Goal: Task Accomplishment & Management: Use online tool/utility

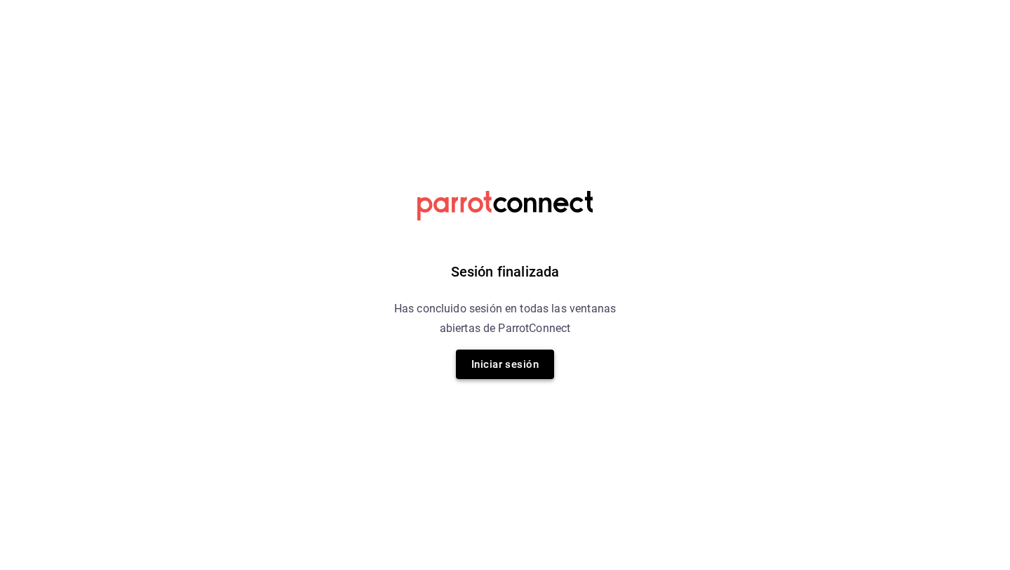
click at [505, 368] on button "Iniciar sesión" at bounding box center [505, 363] width 98 height 29
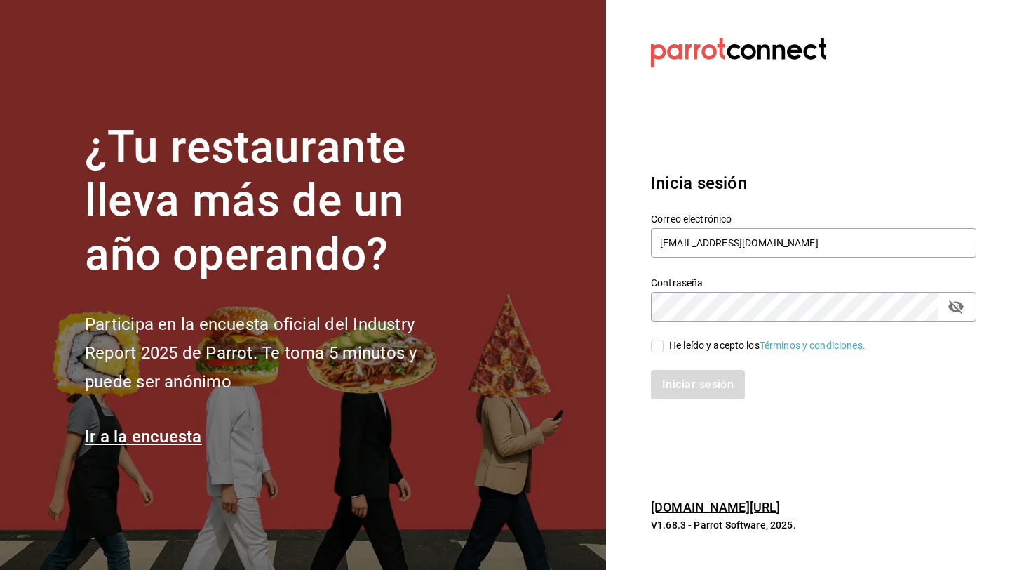
click at [658, 347] on input "He leído y acepto los Términos y condiciones." at bounding box center [657, 346] width 13 height 13
checkbox input "true"
click at [686, 395] on button "Iniciar sesión" at bounding box center [698, 384] width 95 height 29
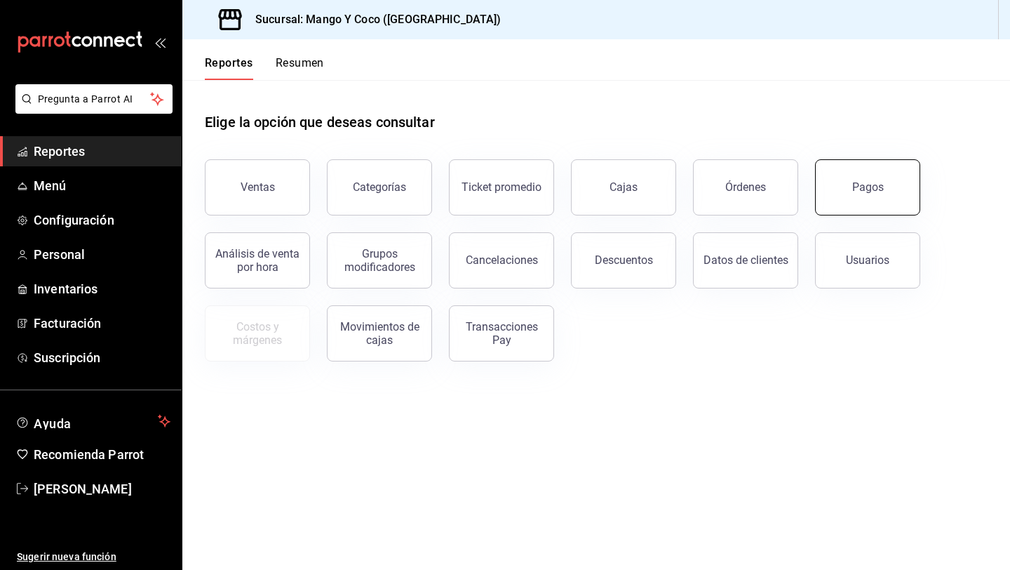
click at [853, 189] on button "Pagos" at bounding box center [867, 187] width 105 height 56
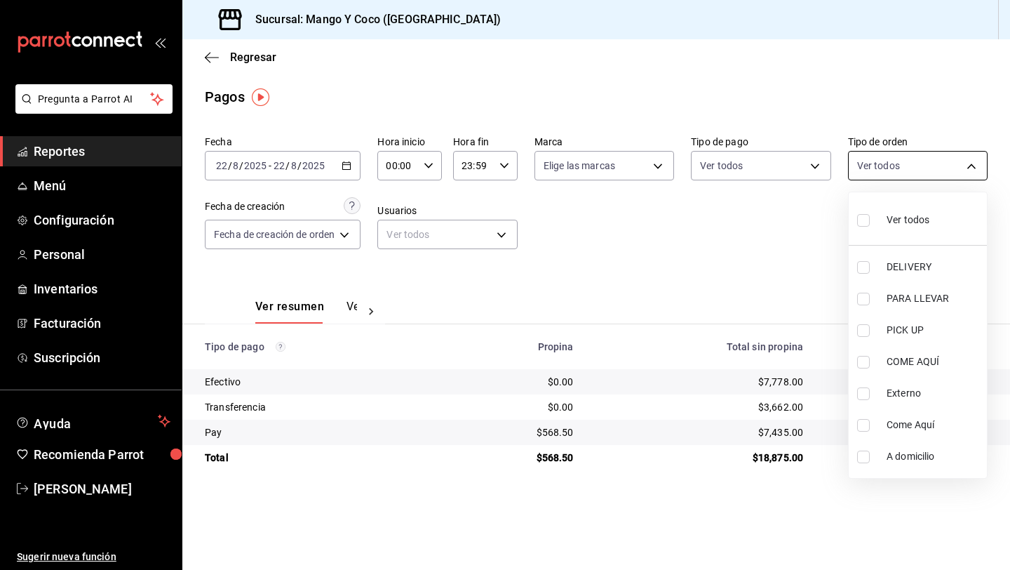
click at [855, 165] on body "Pregunta a Parrot AI Reportes Menú Configuración Personal Inventarios Facturaci…" at bounding box center [505, 285] width 1010 height 570
click at [862, 223] on input "checkbox" at bounding box center [864, 220] width 13 height 13
checkbox input "true"
type input "5d557e33-8e3b-4e7a-adf0-e2d1449f445d,e47f4cf5-f69b-47dd-93b4-00143df15fe9,27a36…"
checkbox input "true"
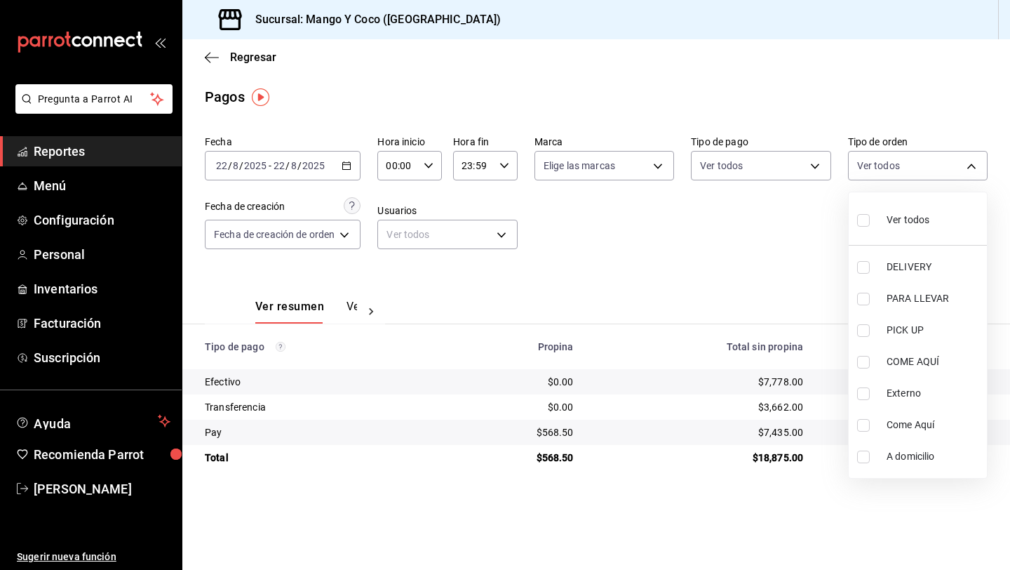
checkbox input "true"
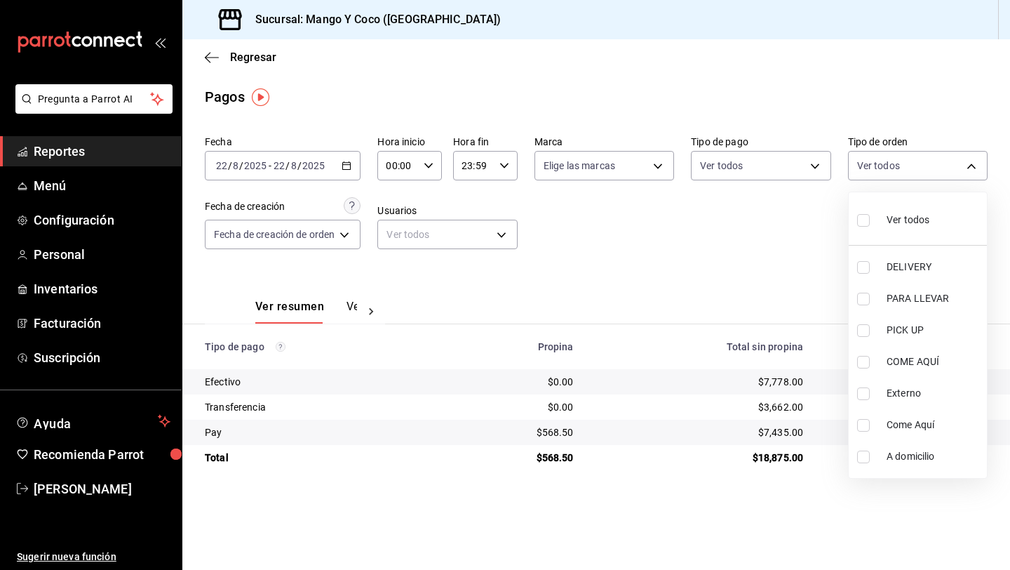
checkbox input "true"
click at [867, 227] on label at bounding box center [867, 220] width 18 height 20
click at [867, 227] on input "checkbox" at bounding box center [864, 220] width 13 height 13
checkbox input "true"
type input "5d557e33-8e3b-4e7a-adf0-e2d1449f445d,e47f4cf5-f69b-47dd-93b4-00143df15fe9,27a36…"
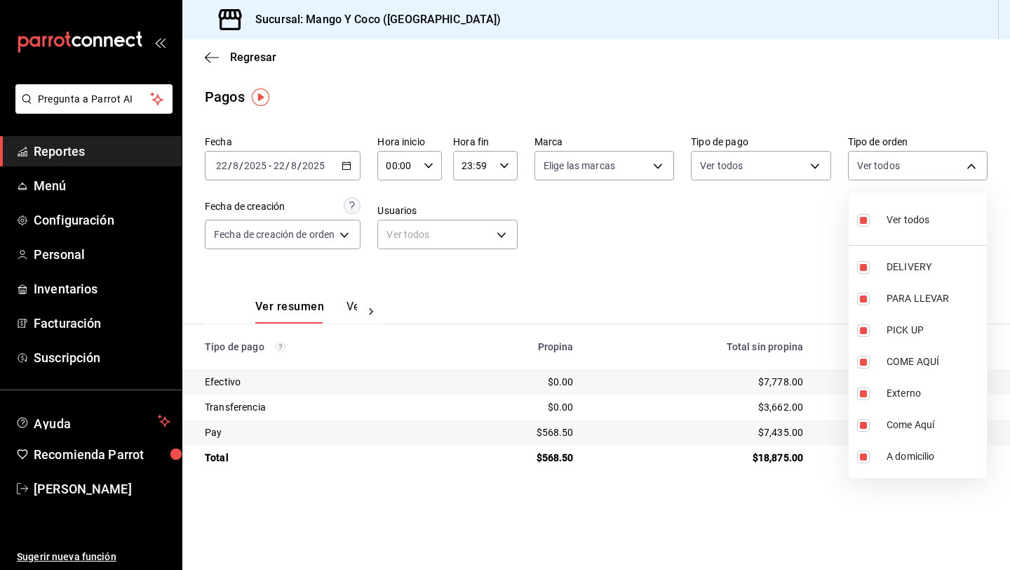
checkbox input "true"
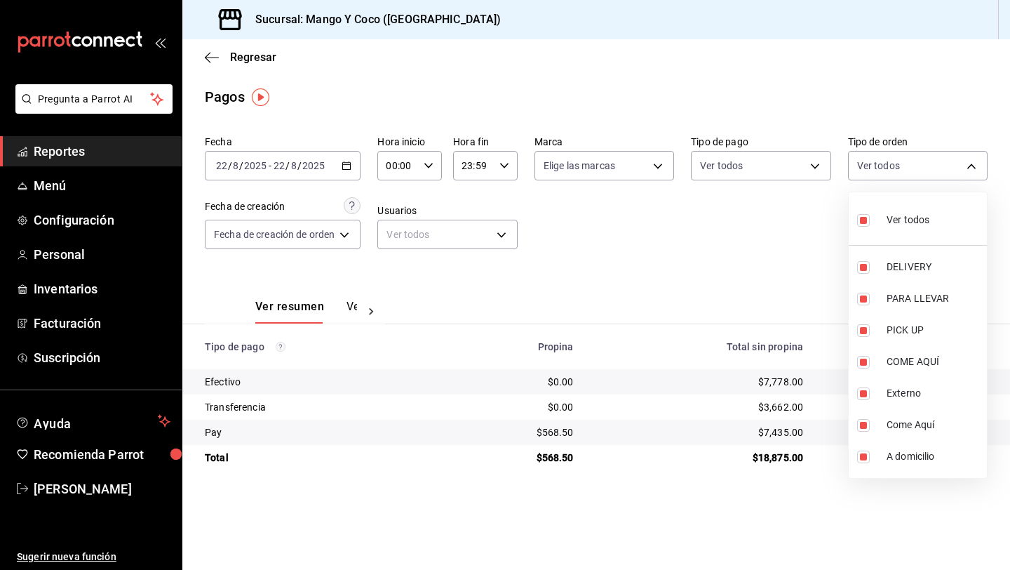
checkbox input "true"
click at [867, 218] on input "checkbox" at bounding box center [864, 220] width 13 height 13
checkbox input "false"
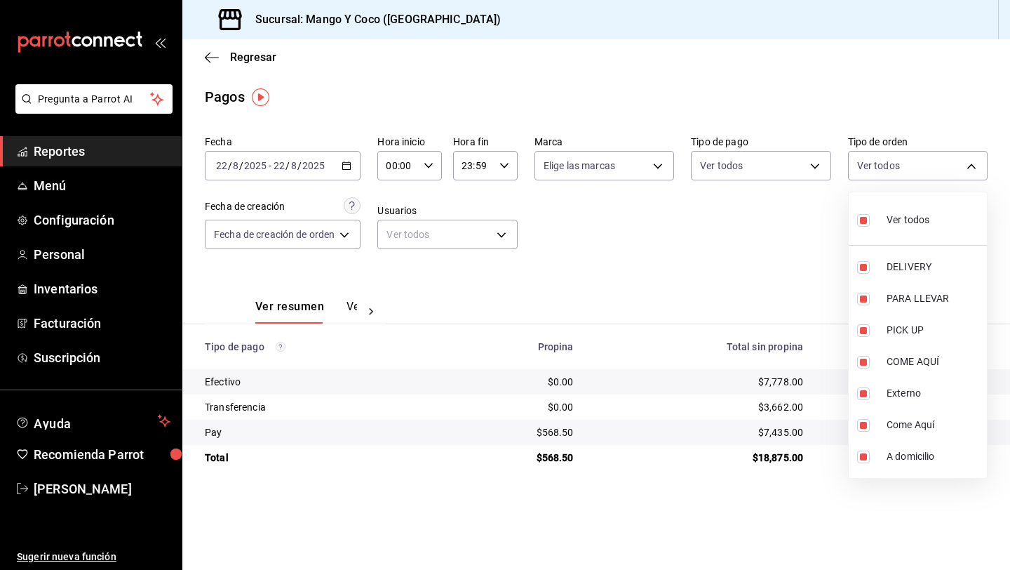
checkbox input "false"
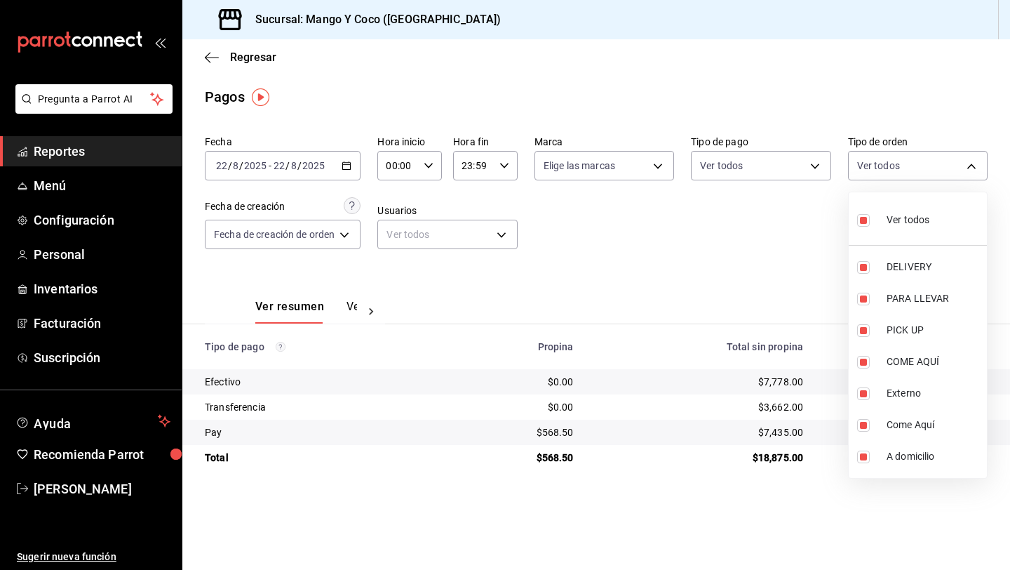
checkbox input "false"
click at [864, 267] on input "checkbox" at bounding box center [864, 267] width 13 height 13
checkbox input "true"
type input "5d557e33-8e3b-4e7a-adf0-e2d1449f445d"
click at [739, 257] on div at bounding box center [505, 285] width 1010 height 570
